Goal: Task Accomplishment & Management: Manage account settings

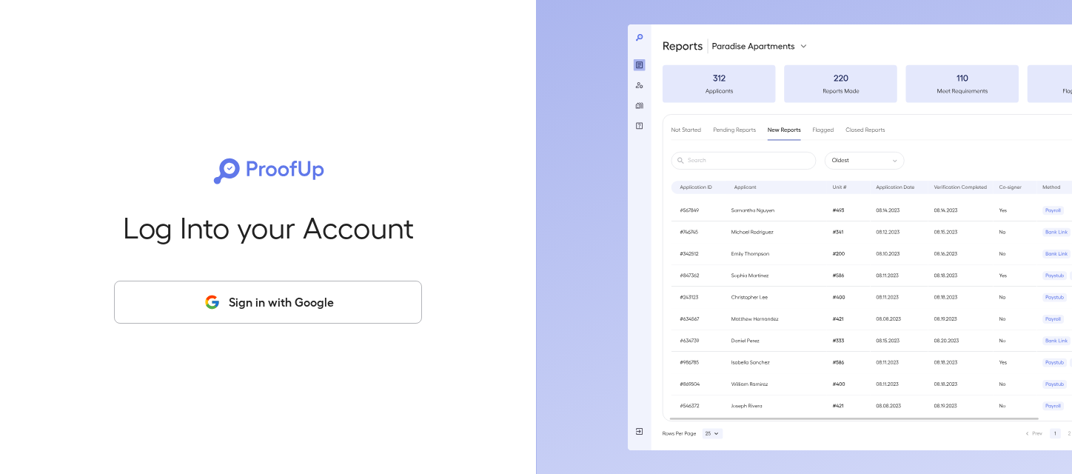
click at [293, 292] on button "Sign in with Google" at bounding box center [268, 301] width 308 height 43
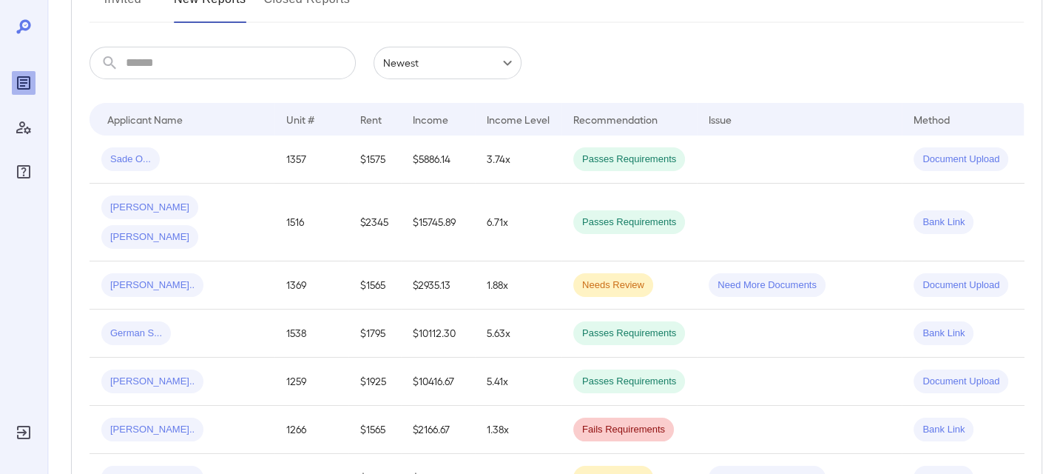
scroll to position [148, 0]
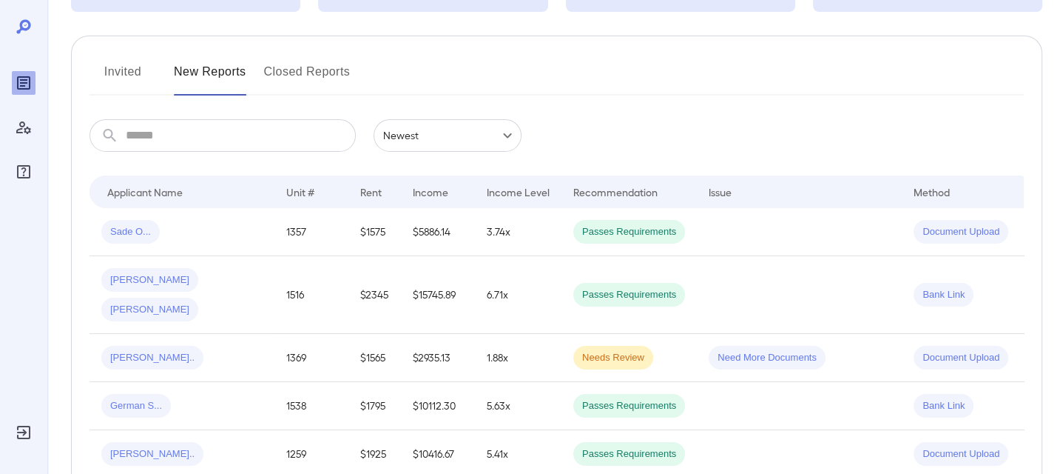
click at [141, 91] on button "Invited" at bounding box center [123, 78] width 67 height 36
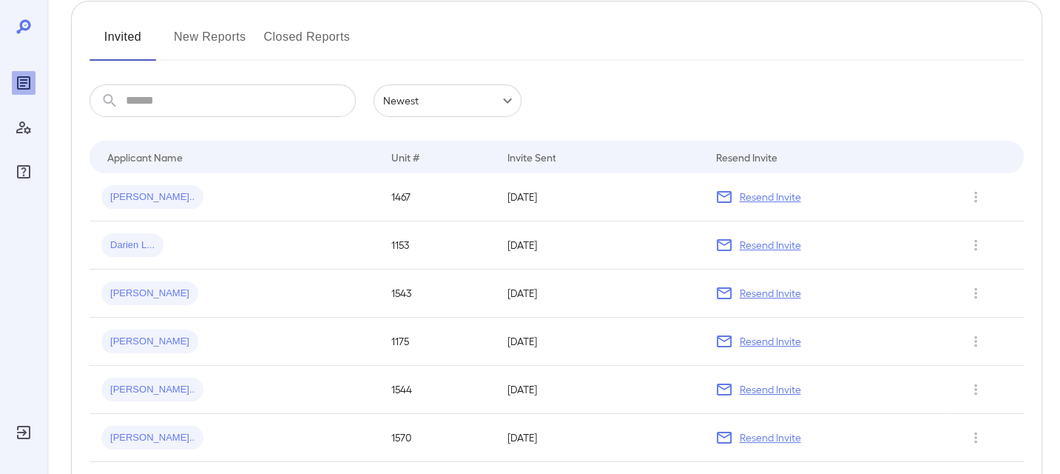
scroll to position [148, 0]
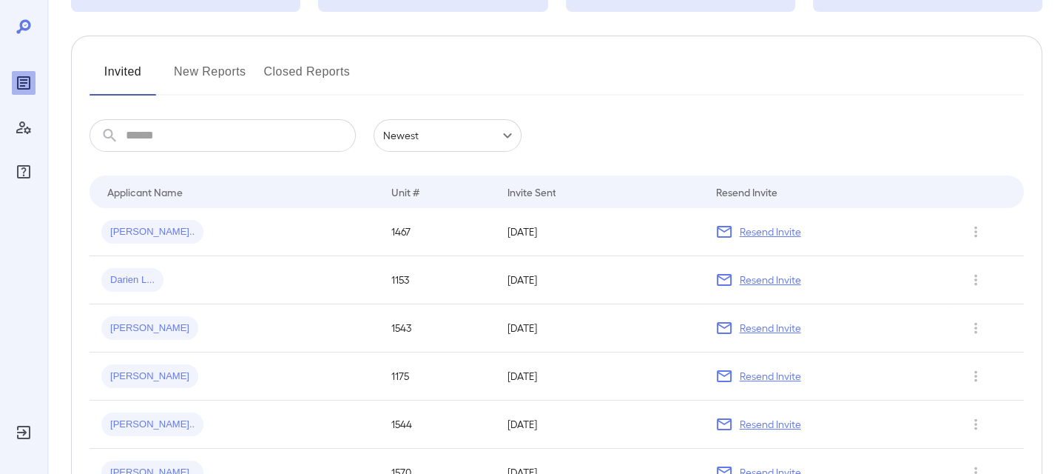
click at [207, 79] on button "New Reports" at bounding box center [210, 78] width 73 height 36
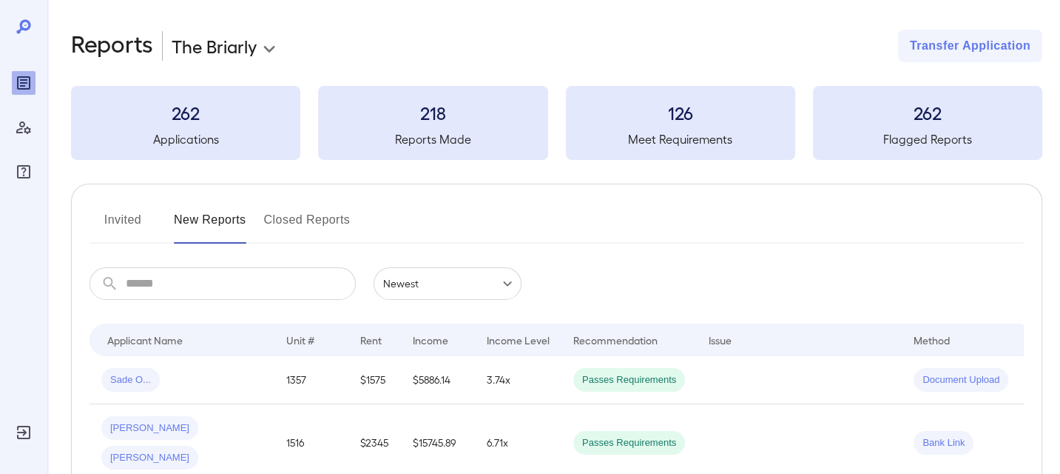
click at [131, 235] on button "Invited" at bounding box center [123, 226] width 67 height 36
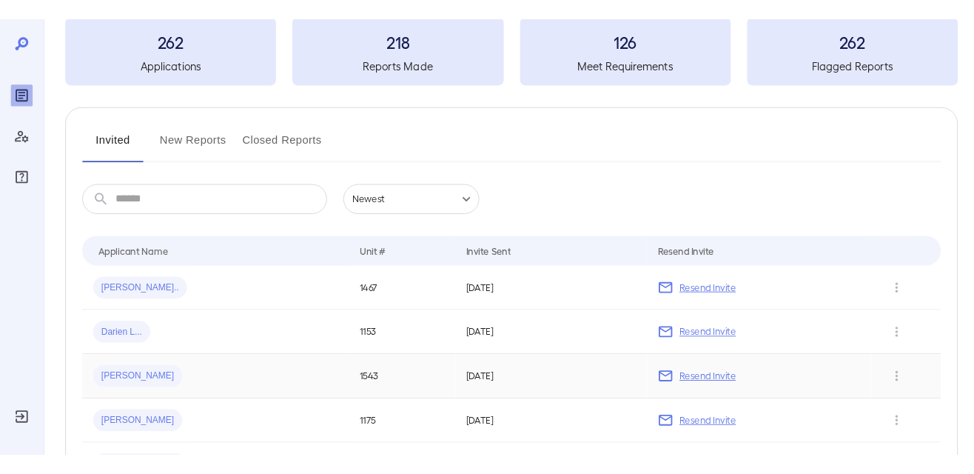
scroll to position [222, 0]
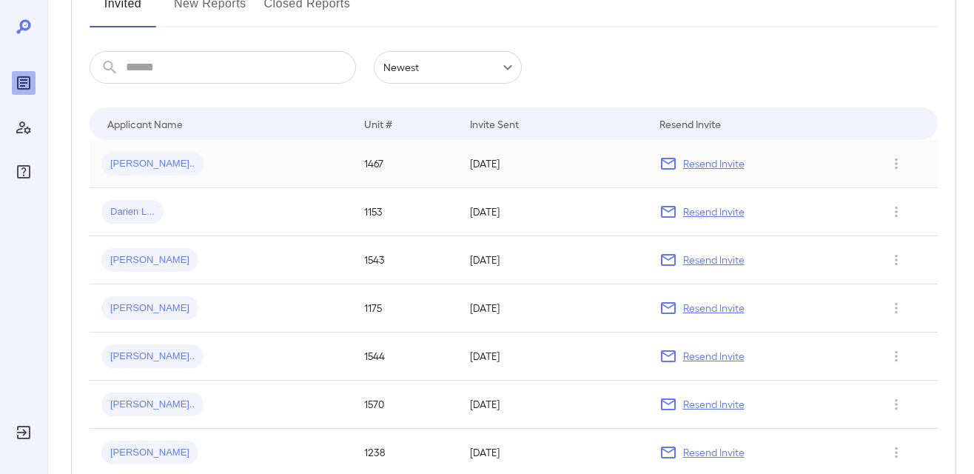
scroll to position [216, 0]
click at [721, 162] on p "Resend Invite" at bounding box center [713, 163] width 61 height 15
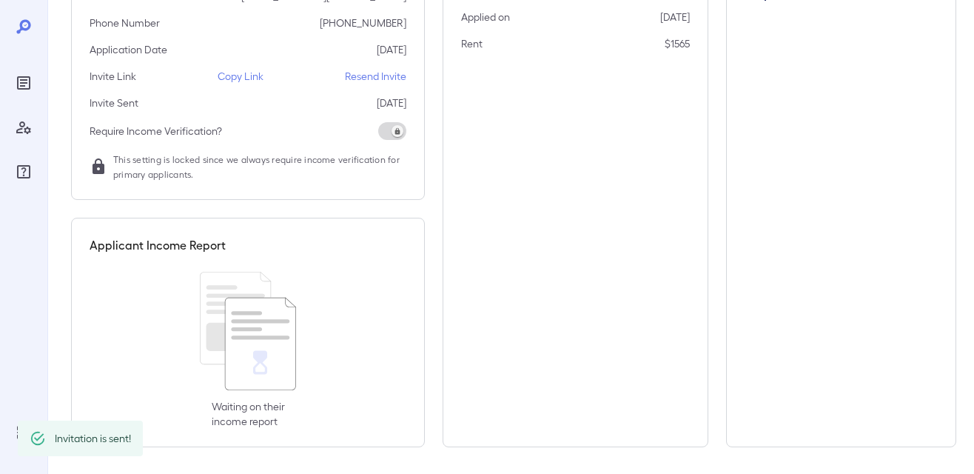
scroll to position [233, 0]
click at [388, 74] on p "Resend Invite" at bounding box center [375, 74] width 61 height 15
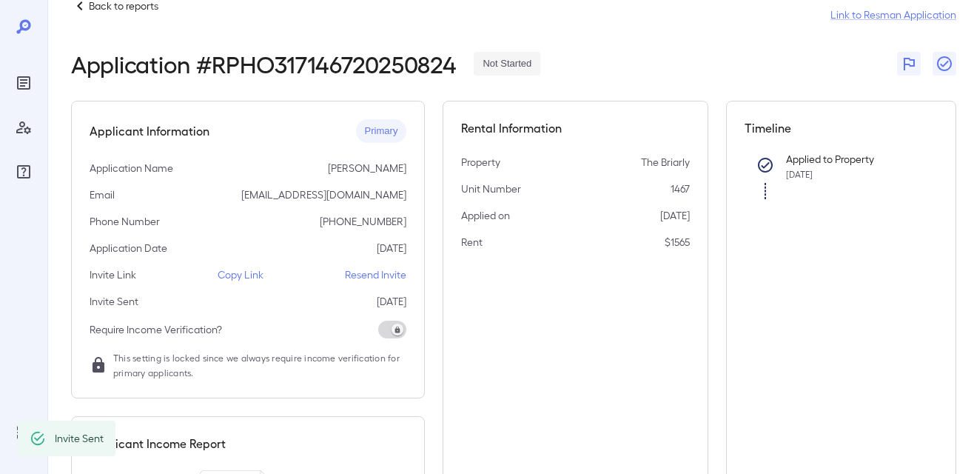
scroll to position [0, 0]
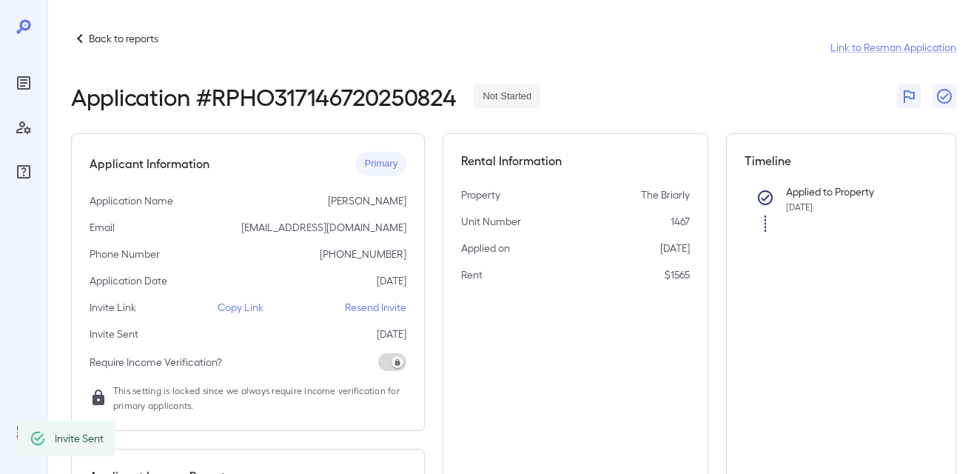
click at [131, 41] on p "Back to reports" at bounding box center [124, 38] width 70 height 15
